Goal: Obtain resource: Obtain resource

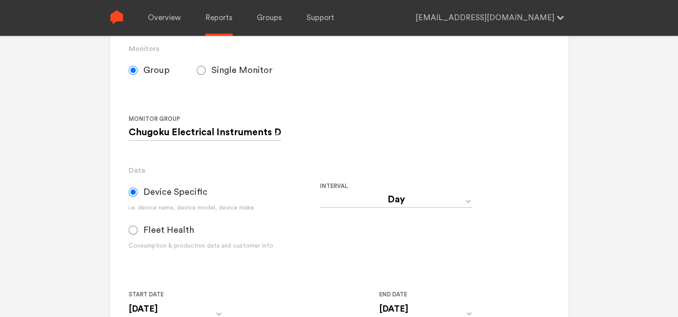
scroll to position [134, 0]
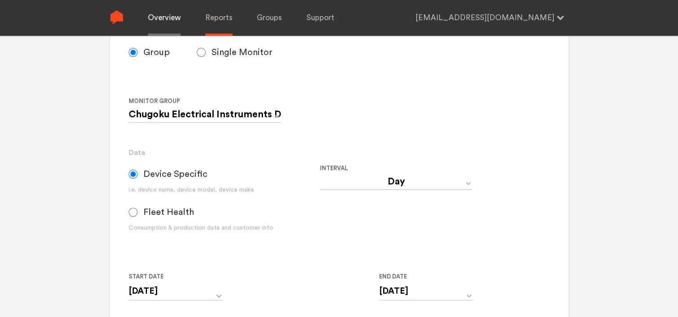
click at [156, 19] on link "Overview" at bounding box center [164, 18] width 33 height 36
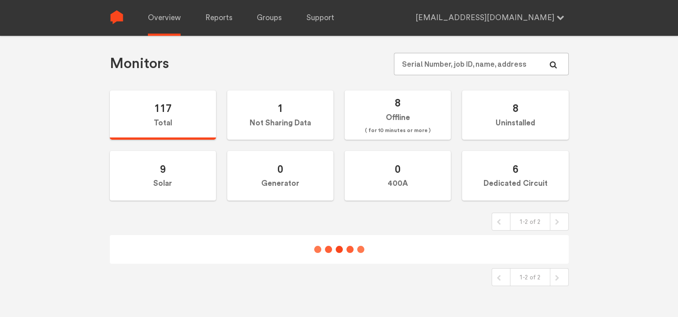
scroll to position [36, 0]
click at [414, 68] on input "text" at bounding box center [481, 64] width 174 height 22
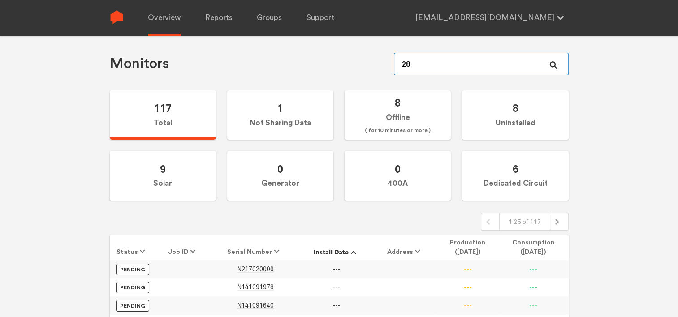
type input "280"
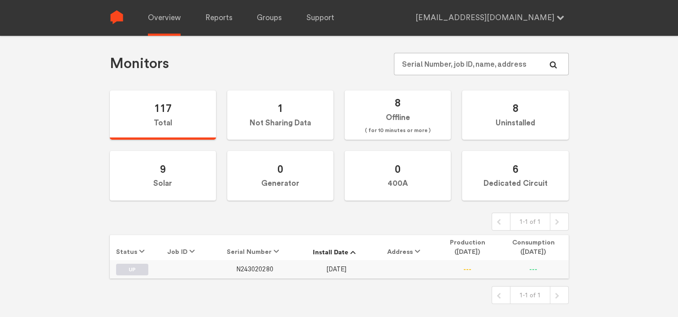
click at [259, 269] on span "N243020280" at bounding box center [254, 270] width 37 height 8
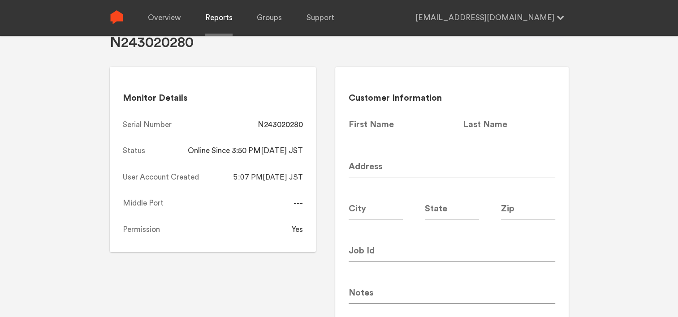
click at [217, 20] on link "Reports" at bounding box center [218, 18] width 27 height 36
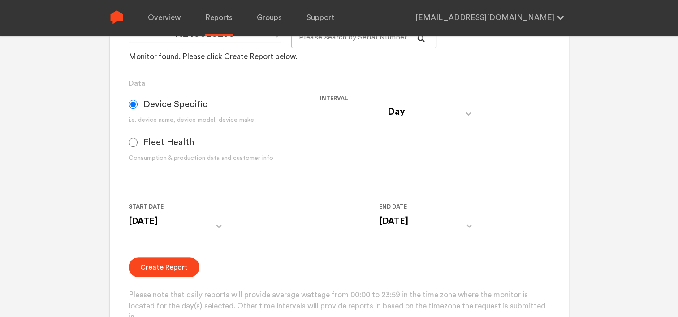
scroll to position [260, 0]
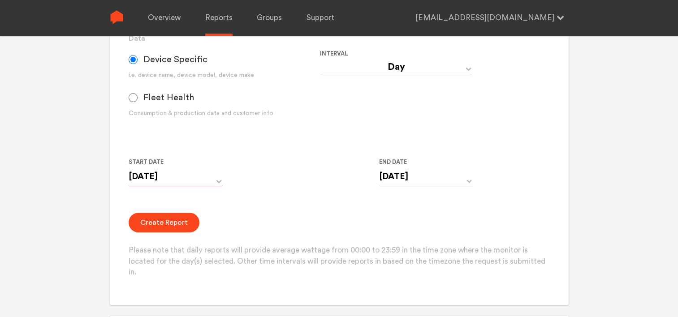
click at [213, 180] on input "[DATE]" at bounding box center [176, 177] width 94 height 18
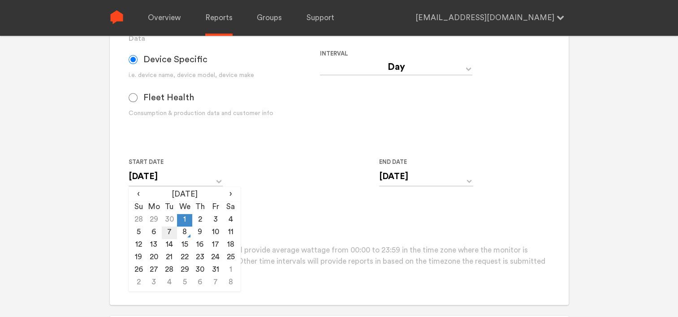
click at [164, 231] on td "7" at bounding box center [169, 233] width 15 height 13
type input "[DATE]"
click at [395, 182] on input "[DATE]" at bounding box center [426, 177] width 94 height 18
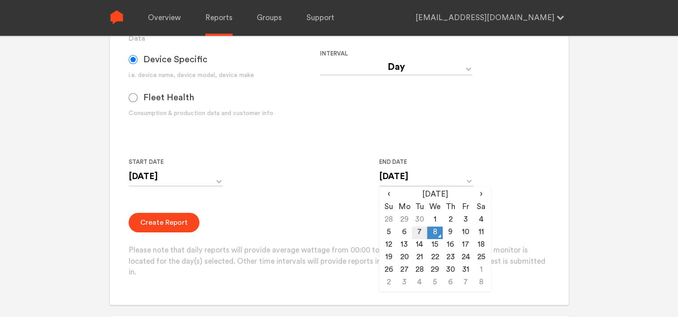
click at [419, 232] on td "7" at bounding box center [419, 233] width 15 height 13
type input "[DATE]"
click at [305, 186] on div "Start Date [DATE] ‹ [DATE] › Su Mo Tu We Th Fr Sa 28 29 30 1 2 3 4 5 6 7 8 9 10…" at bounding box center [320, 177] width 383 height 41
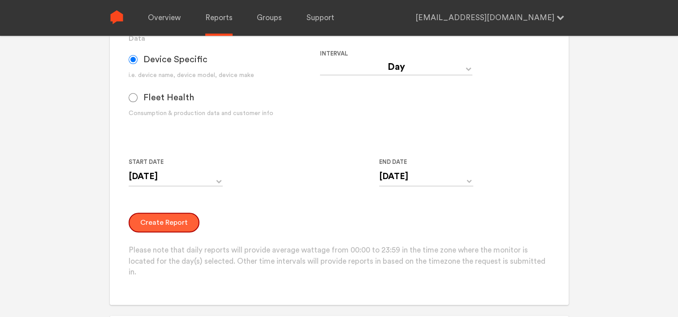
click at [163, 215] on button "Create Report" at bounding box center [164, 223] width 71 height 20
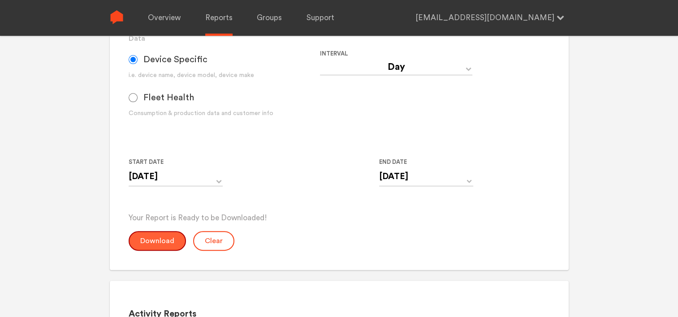
click at [139, 237] on button "Download" at bounding box center [157, 241] width 57 height 20
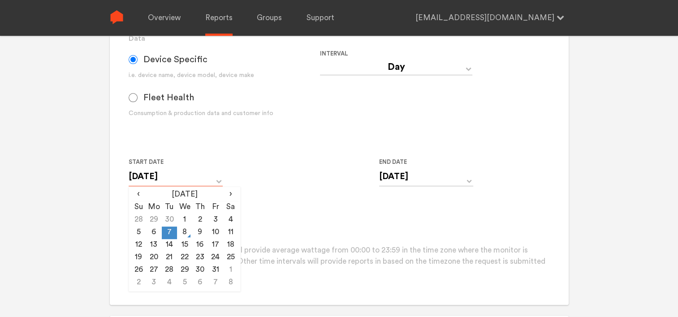
click at [146, 178] on input "[DATE]" at bounding box center [176, 177] width 94 height 18
click at [269, 191] on div "Start Date [DATE] ‹ [DATE] › Su Mo Tu We Th Fr Sa 28 29 30 1 2 3 4 5 6 7 8 9 10…" at bounding box center [320, 177] width 383 height 41
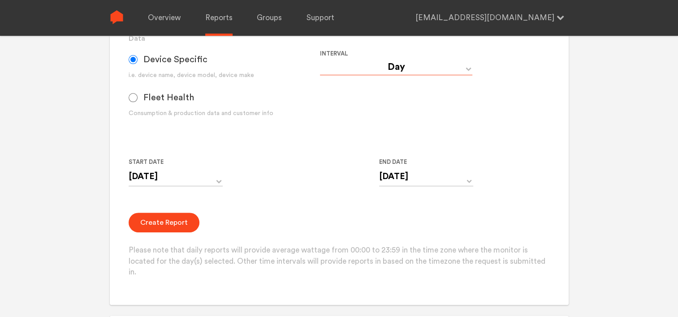
click at [384, 59] on select "Day Year Month Week Hour 30 Minute 15 Minute 5 Minute Minute" at bounding box center [396, 67] width 152 height 16
select select "Minute"
click at [320, 59] on select "Day Year Month Week Hour 30 Minute 15 Minute 5 Minute Minute" at bounding box center [396, 67] width 152 height 16
type input "[DATE] 12:00 AM"
type input "[DATE] 11:59 PM"
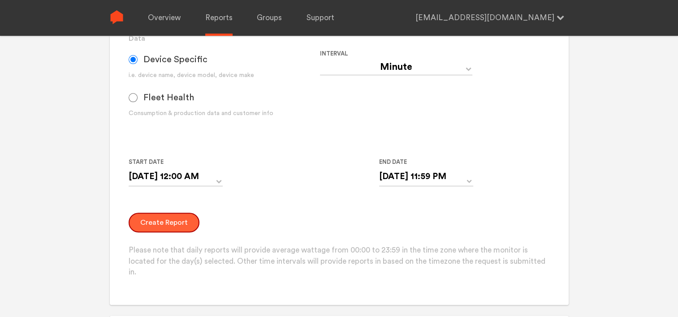
click at [147, 225] on button "Create Report" at bounding box center [164, 223] width 71 height 20
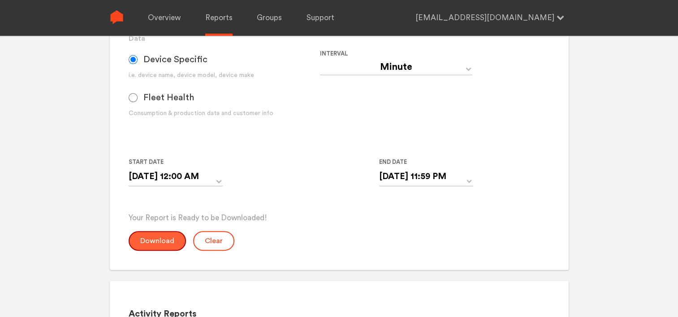
click at [153, 241] on button "Download" at bounding box center [157, 241] width 57 height 20
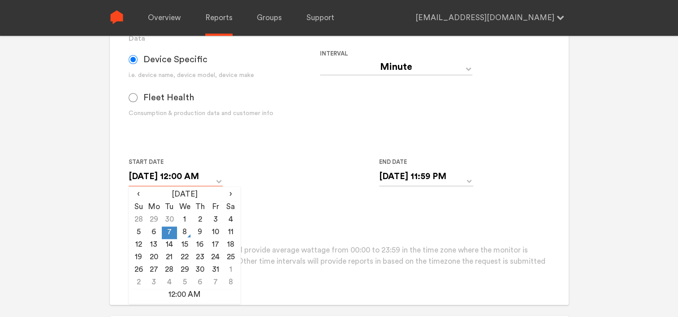
click at [179, 181] on input "[DATE] 12:00 AM" at bounding box center [176, 177] width 94 height 18
click at [152, 233] on td "6" at bounding box center [153, 233] width 15 height 13
type input "[DATE] 12:00 AM"
click at [410, 189] on div "[DATE] 11:59 PM ‹ [DATE] › Su Mo Tu We Th Fr Sa 28 29 30 1 2 3 4 5 6 7 8 9 10 1…" at bounding box center [426, 183] width 94 height 30
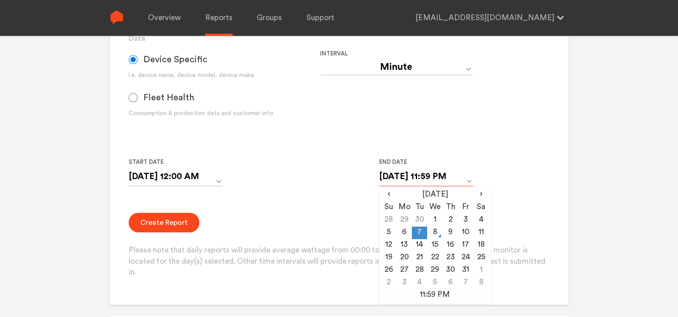
click at [405, 177] on input "[DATE] 11:59 PM" at bounding box center [426, 177] width 94 height 18
click at [406, 233] on td "6" at bounding box center [404, 233] width 15 height 13
type input "[DATE] 11:59 PM"
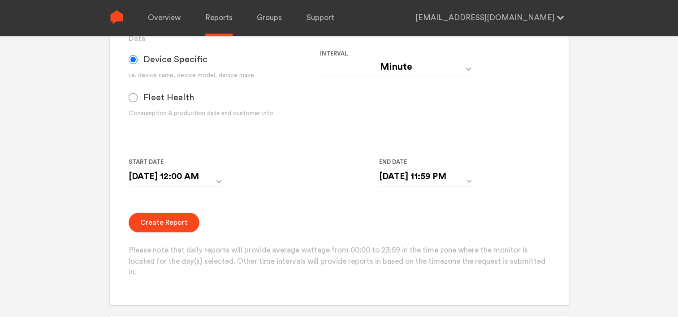
click at [324, 215] on div "Create Report Please note that daily reports will provide average wattage from …" at bounding box center [339, 245] width 421 height 65
click at [173, 225] on button "Create Report" at bounding box center [164, 223] width 71 height 20
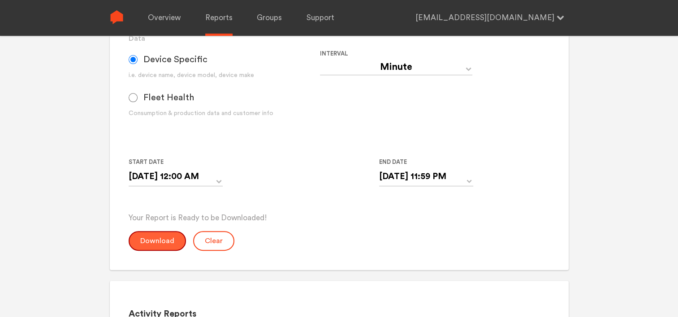
click at [143, 241] on button "Download" at bounding box center [157, 241] width 57 height 20
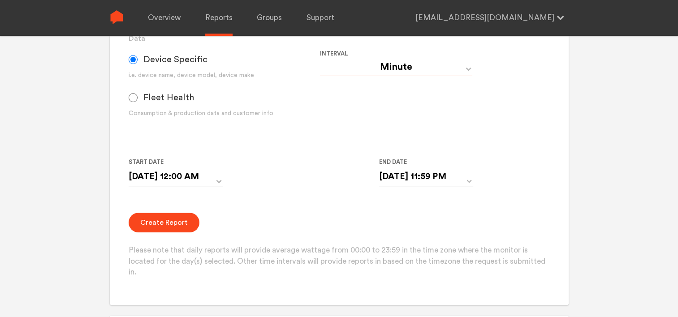
click at [410, 68] on select "Day Year Month Week Hour 30 Minute 15 Minute 5 Minute Minute" at bounding box center [396, 67] width 152 height 16
select select "Day"
click at [320, 59] on select "Day Year Month Week Hour 30 Minute 15 Minute 5 Minute Minute" at bounding box center [396, 67] width 152 height 16
type input "[DATE]"
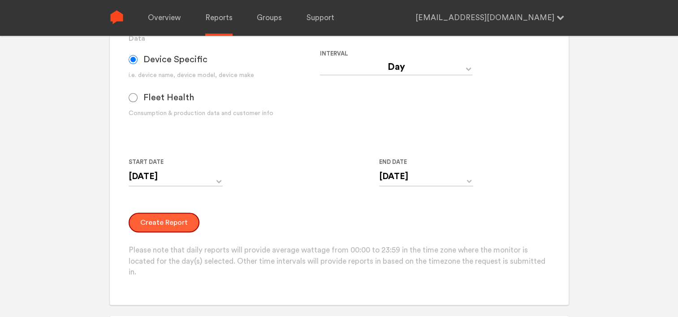
click at [167, 224] on button "Create Report" at bounding box center [164, 223] width 71 height 20
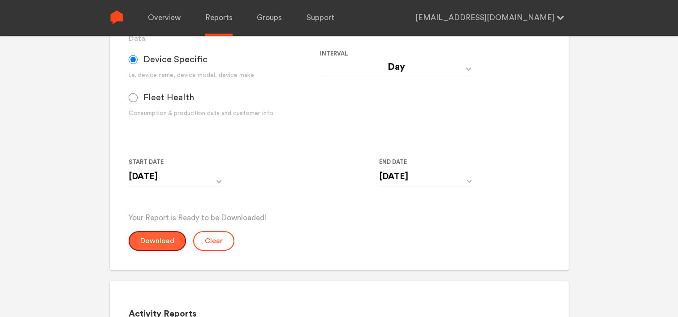
click at [168, 240] on button "Download" at bounding box center [157, 241] width 57 height 20
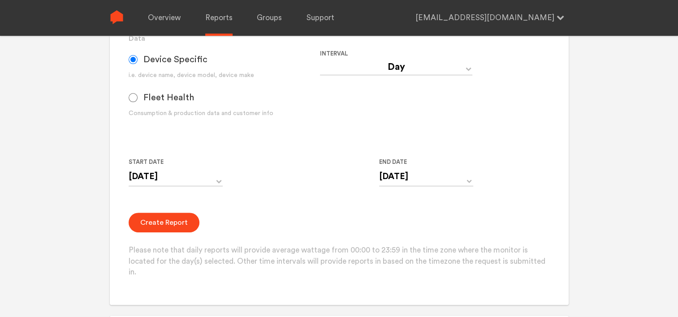
click at [293, 149] on form "Group Single Monitor Monitor Group Chugoku Electrical Instruments Default Group…" at bounding box center [339, 97] width 421 height 362
